Goal: Task Accomplishment & Management: Complete application form

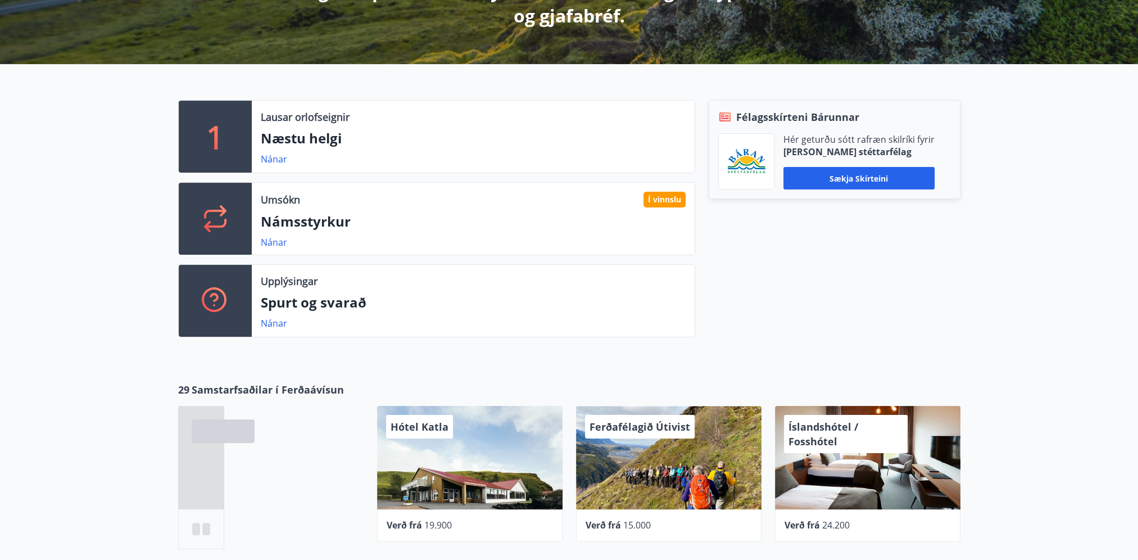
scroll to position [281, 0]
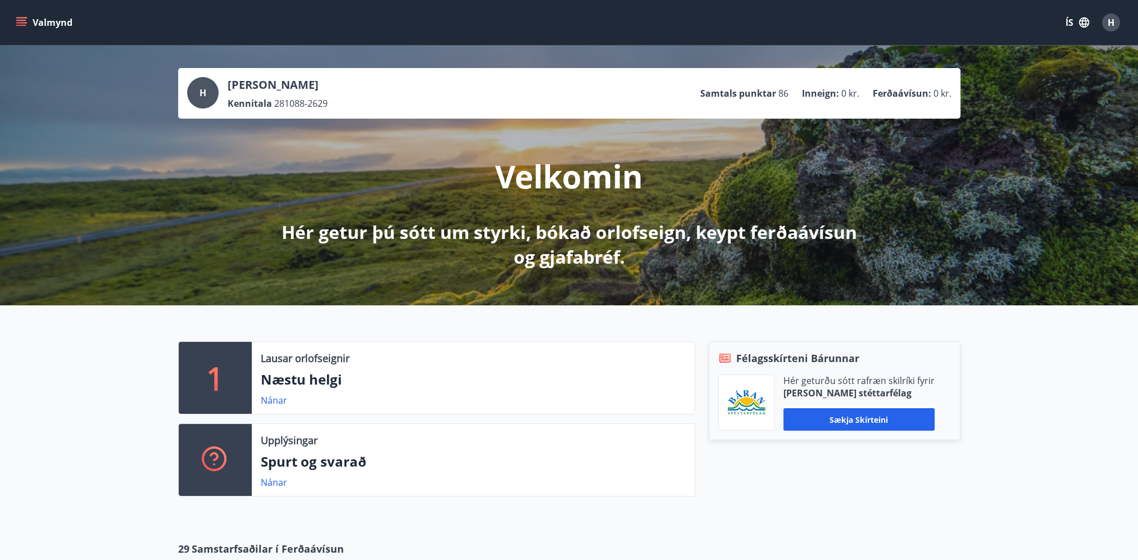
click at [15, 29] on button "Valmynd" at bounding box center [44, 22] width 63 height 20
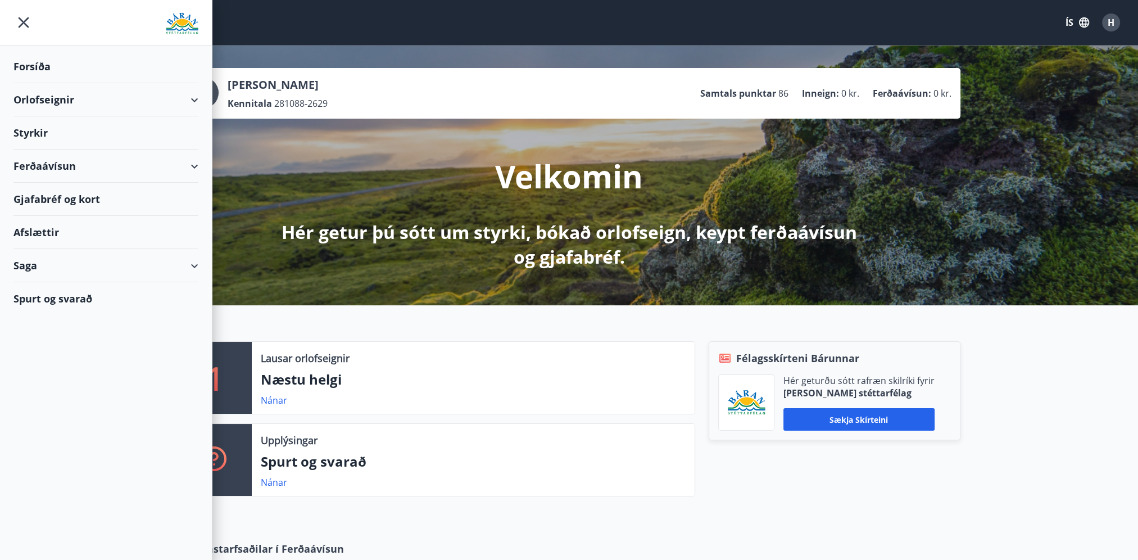
click at [74, 83] on div "Styrkir" at bounding box center [105, 66] width 185 height 33
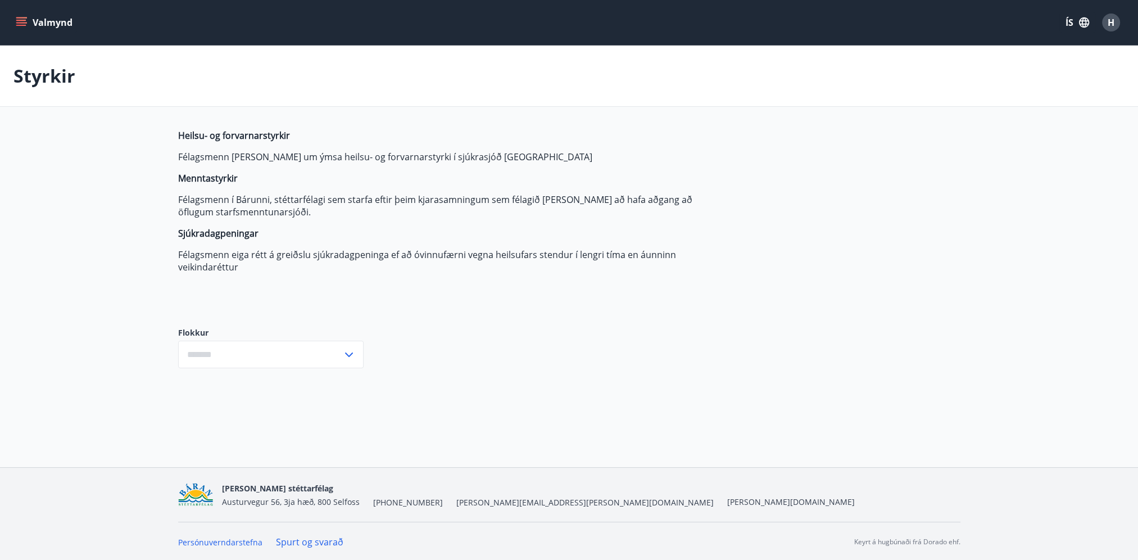
type input "***"
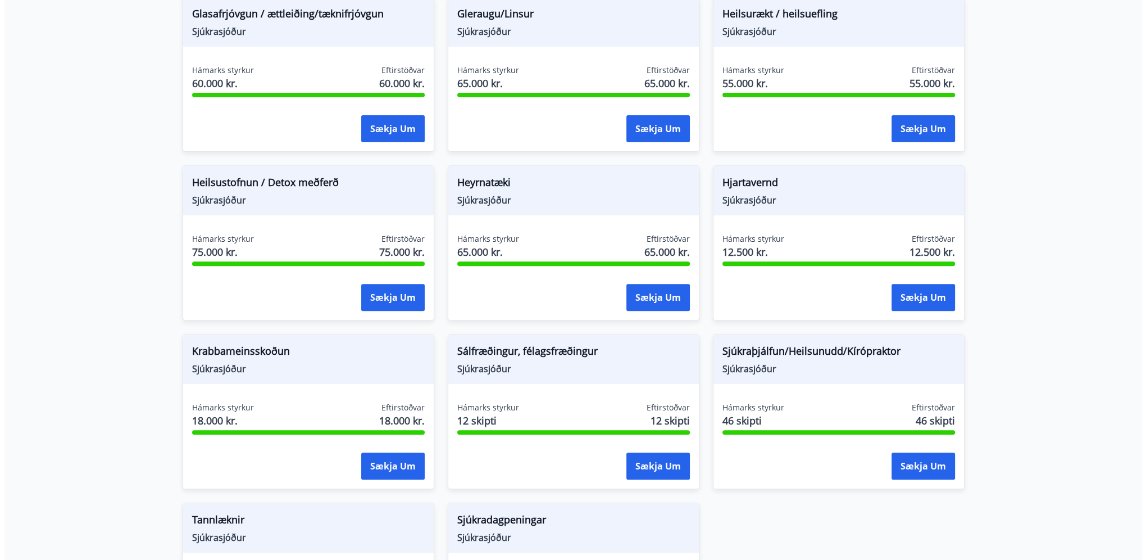
scroll to position [761, 0]
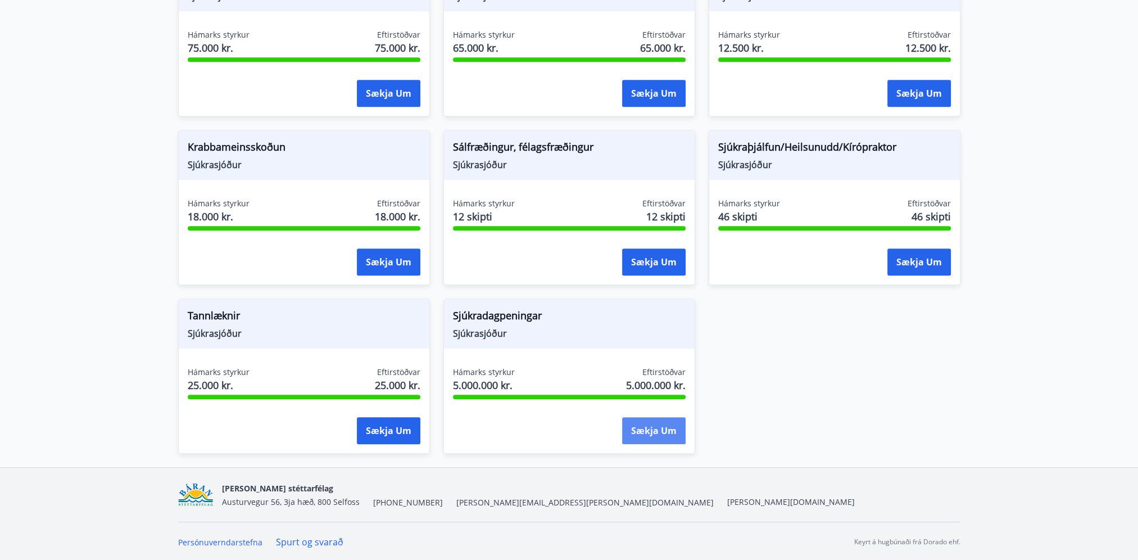
click at [656, 423] on button "Sækja um" at bounding box center [653, 430] width 63 height 27
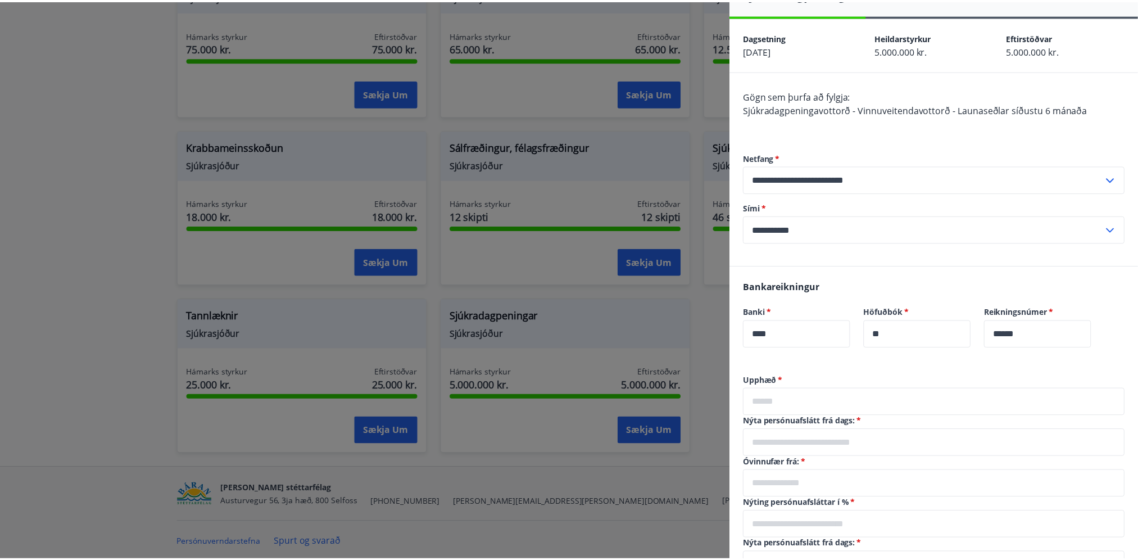
scroll to position [0, 0]
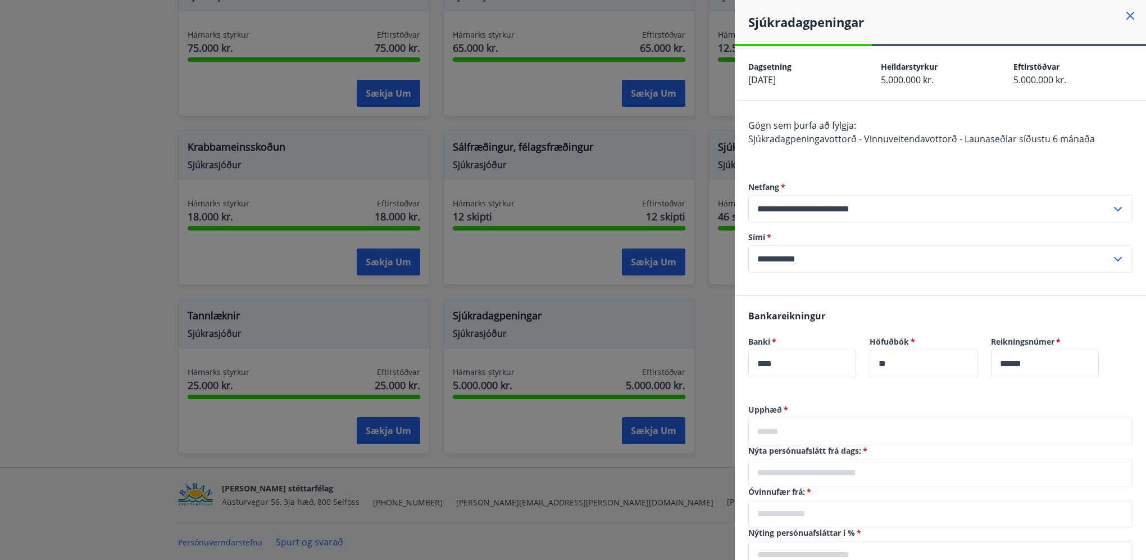
click at [1124, 17] on icon at bounding box center [1130, 15] width 13 height 13
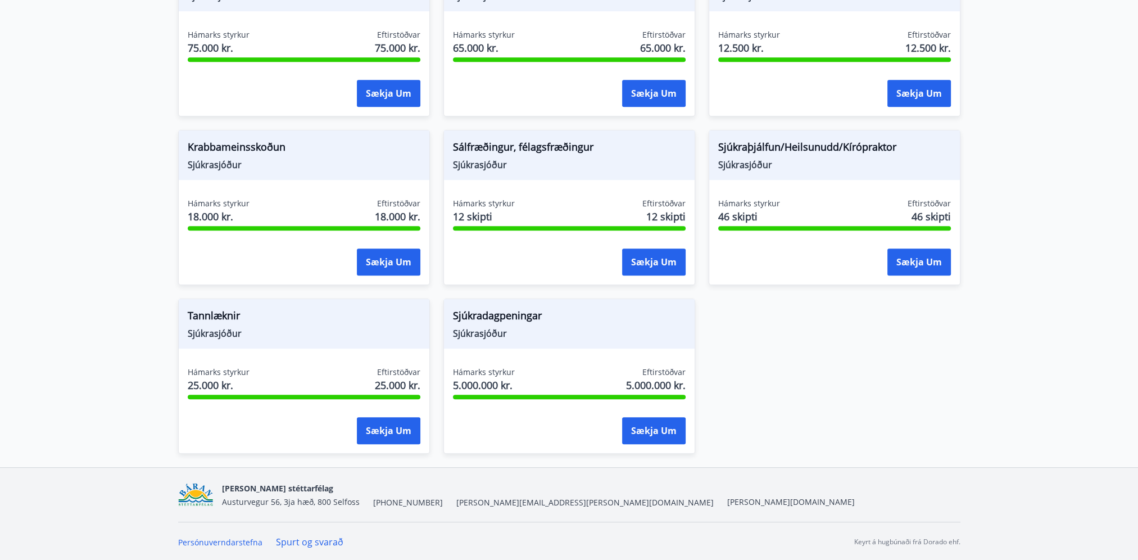
click at [859, 386] on div "Námsstyrkur Félagssjóður Hámarks styrkur 130.000 kr. Eftirstöðvar 130.000 kr. S…" at bounding box center [563, 32] width 796 height 843
